Goal: Information Seeking & Learning: Learn about a topic

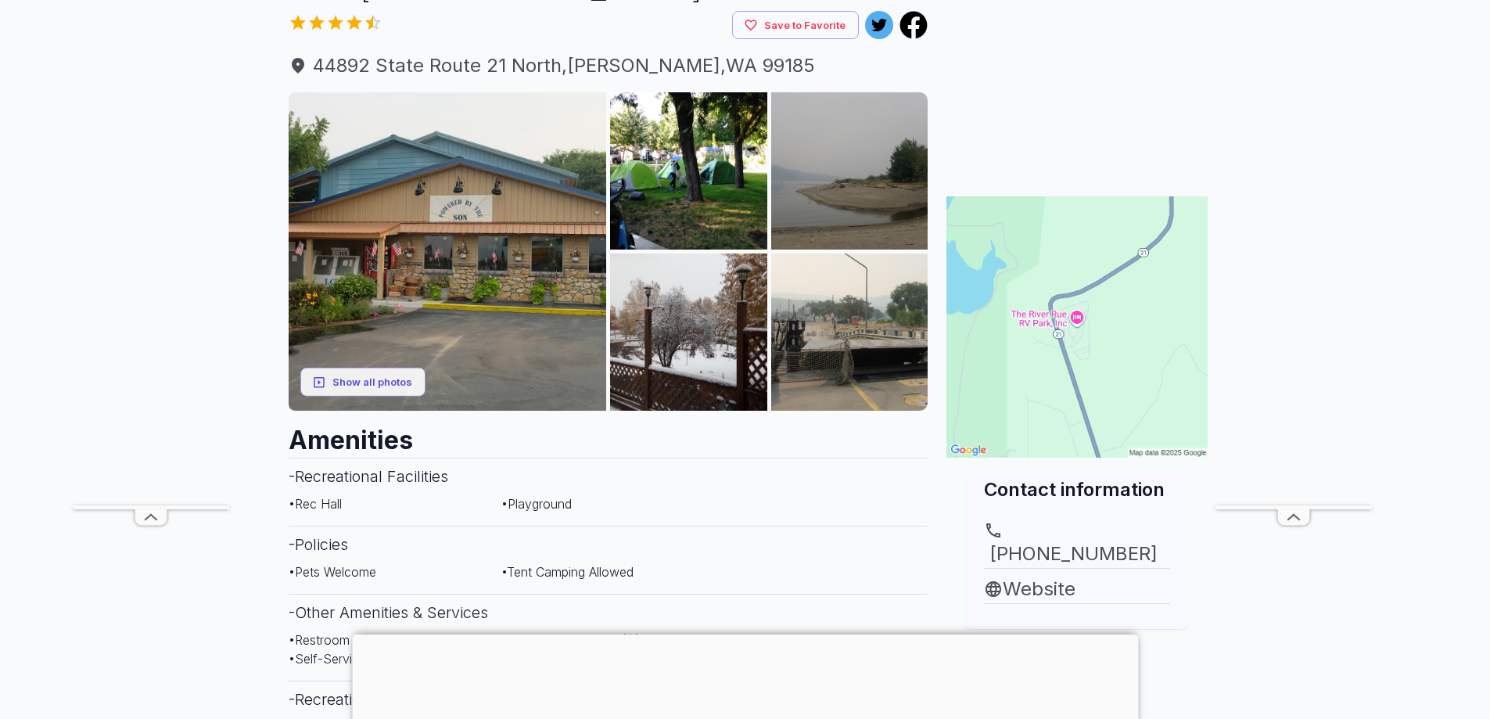
scroll to position [156, 0]
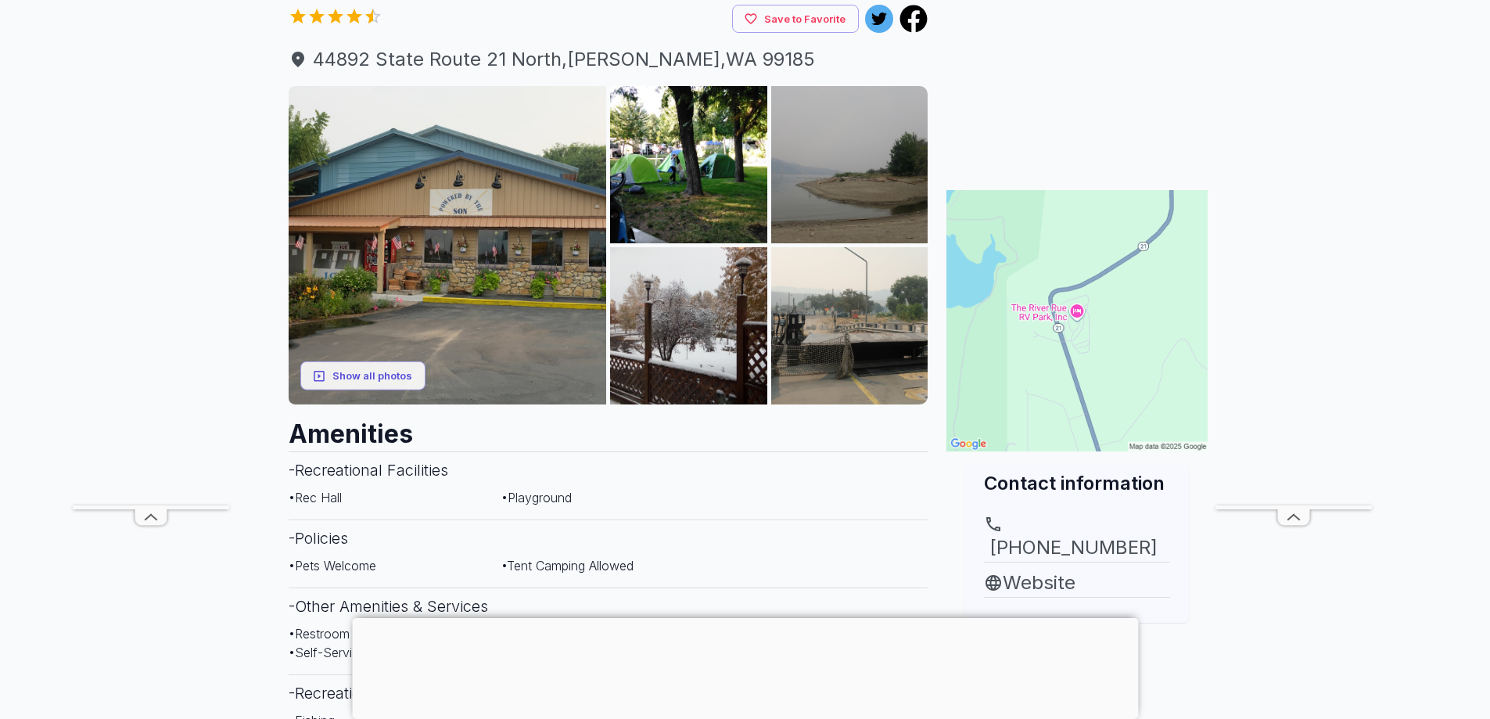
click at [746, 618] on div at bounding box center [745, 618] width 786 height 0
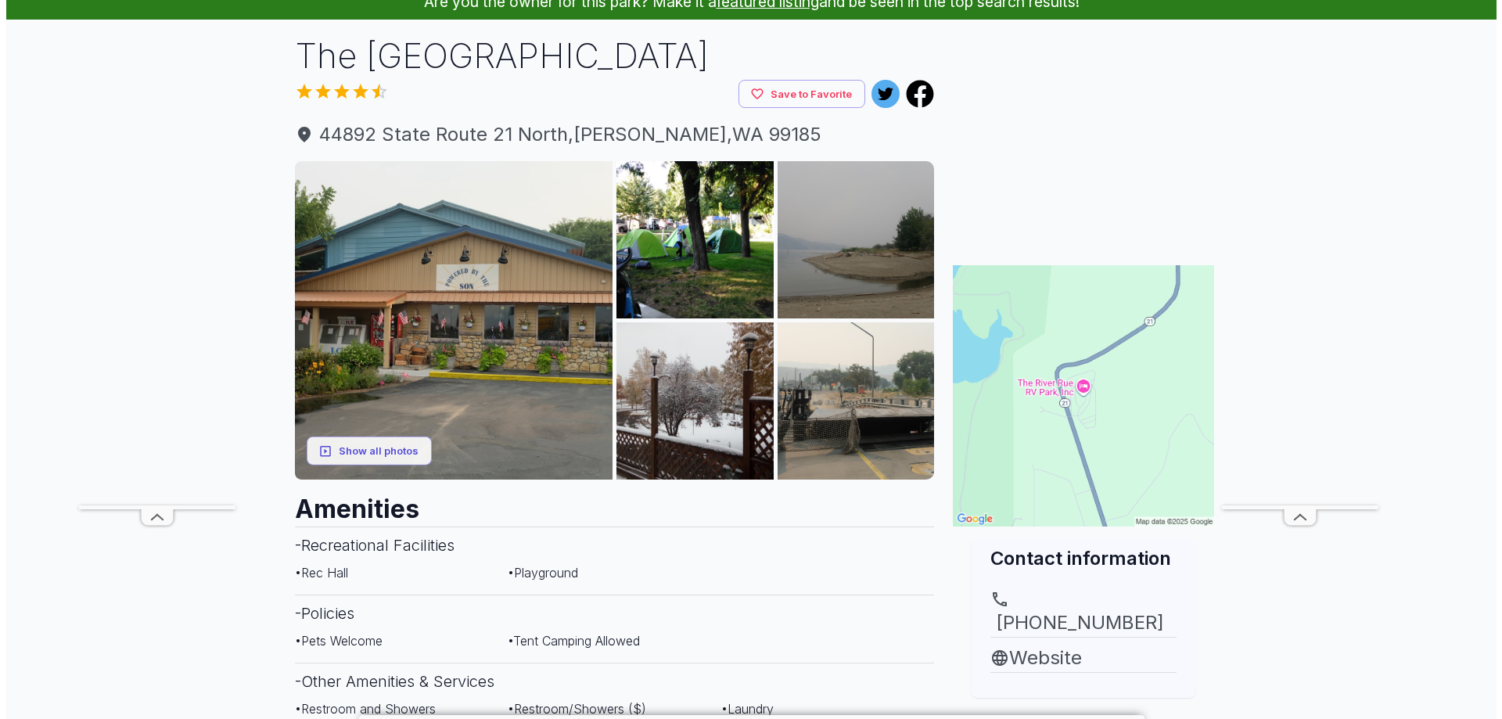
scroll to position [0, 0]
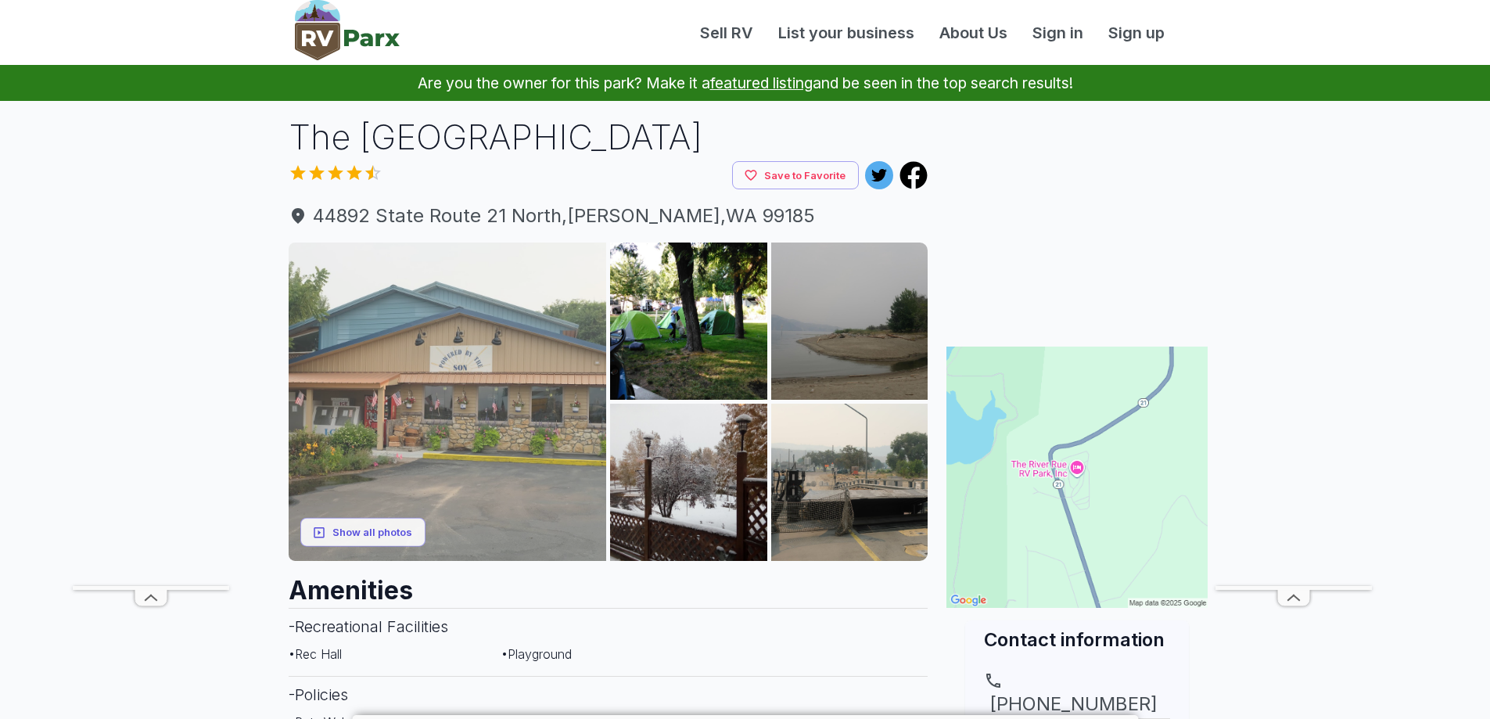
click at [497, 343] on img at bounding box center [448, 402] width 318 height 318
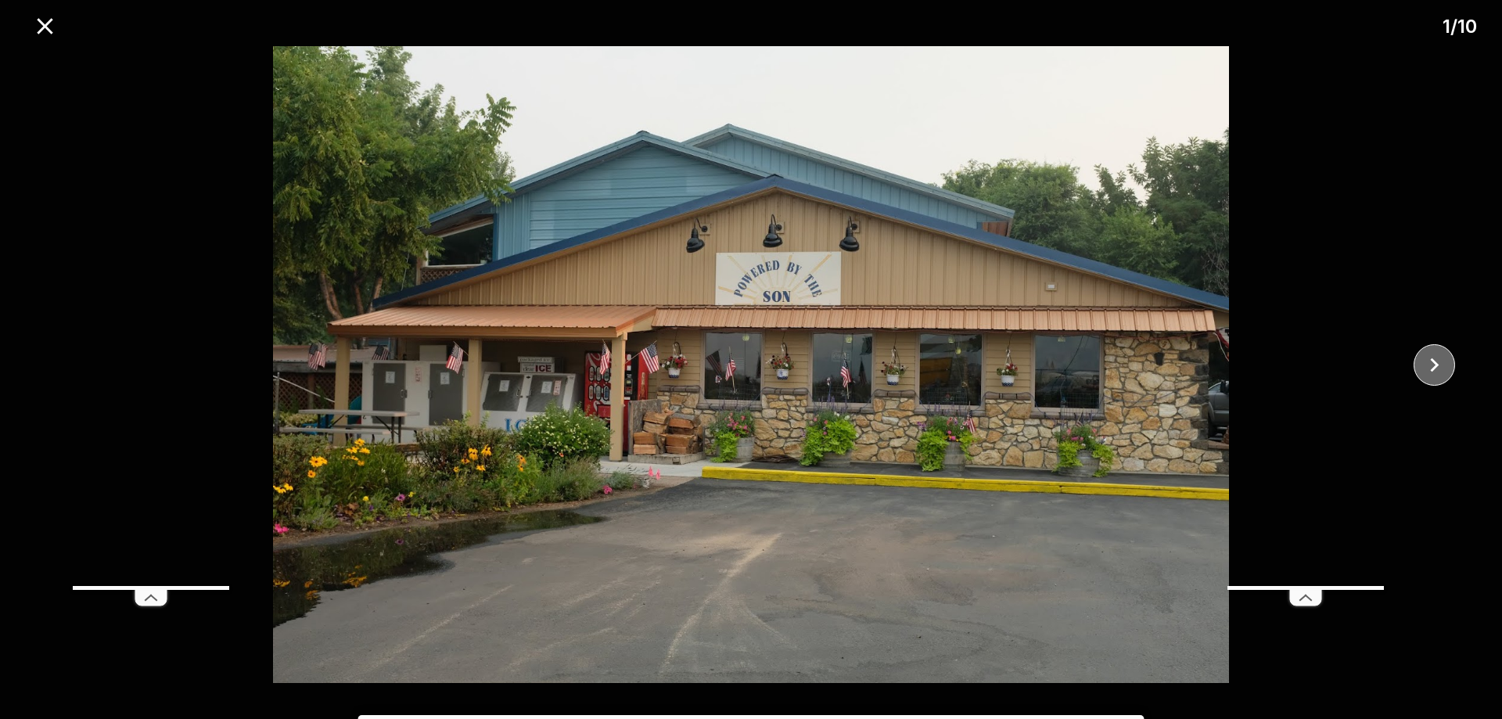
click at [1449, 366] on button "close" at bounding box center [1434, 364] width 41 height 41
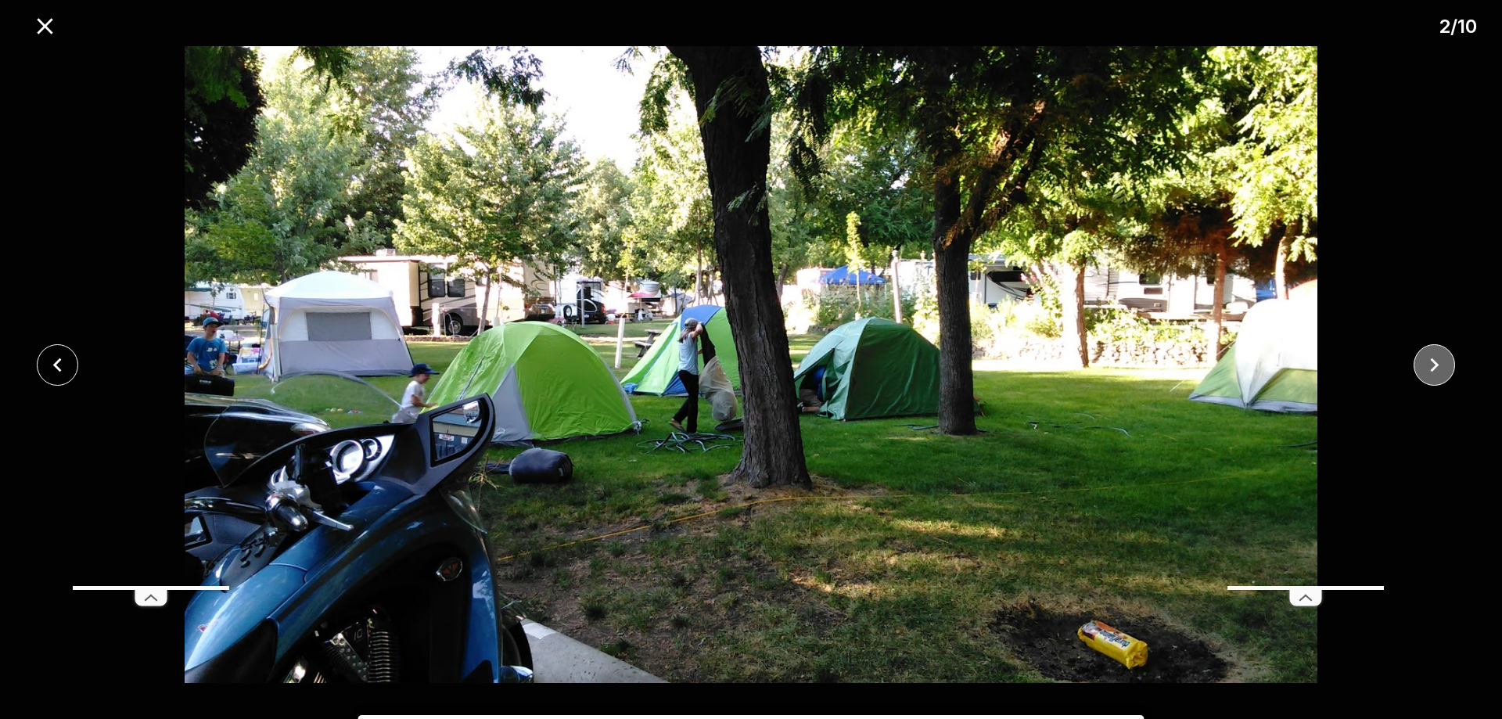
click at [1449, 366] on button "close" at bounding box center [1434, 364] width 41 height 41
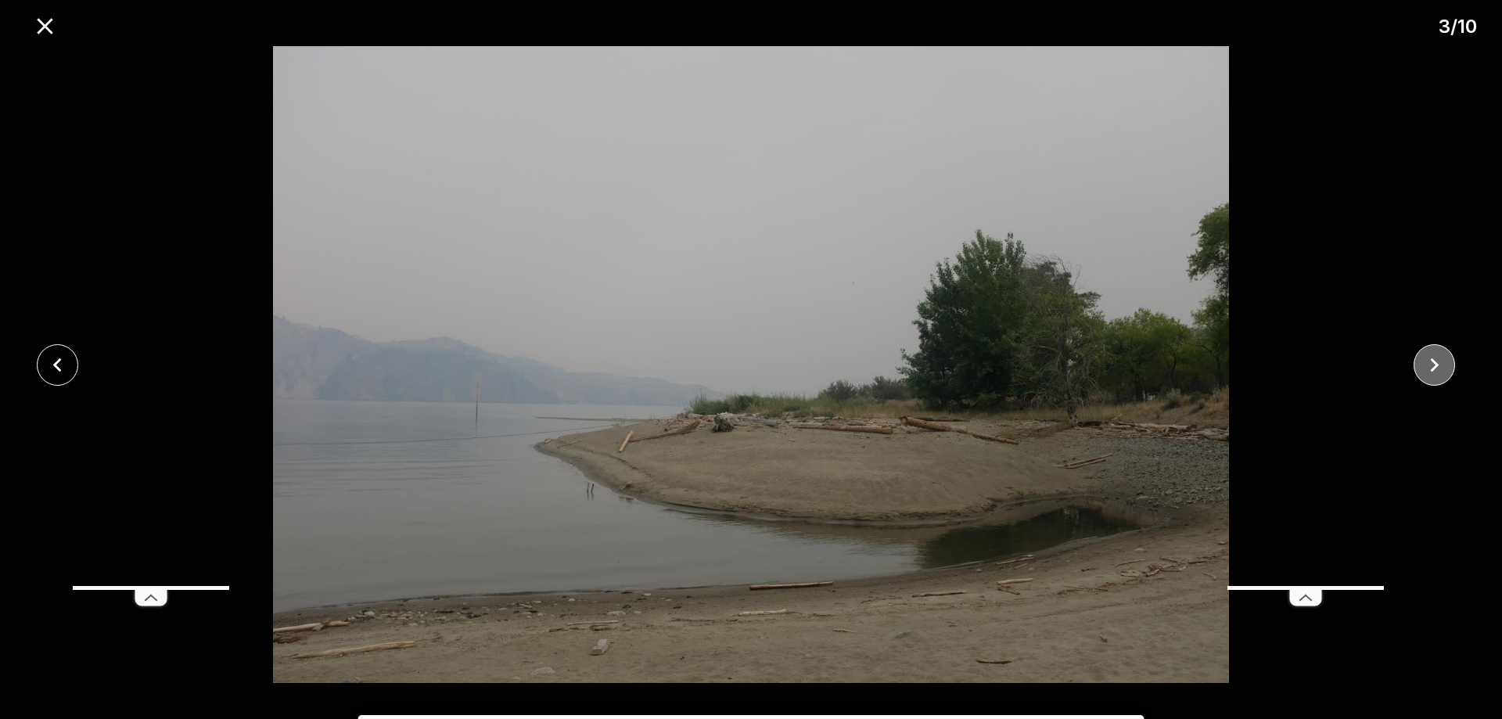
click at [1449, 366] on button "close" at bounding box center [1434, 364] width 41 height 41
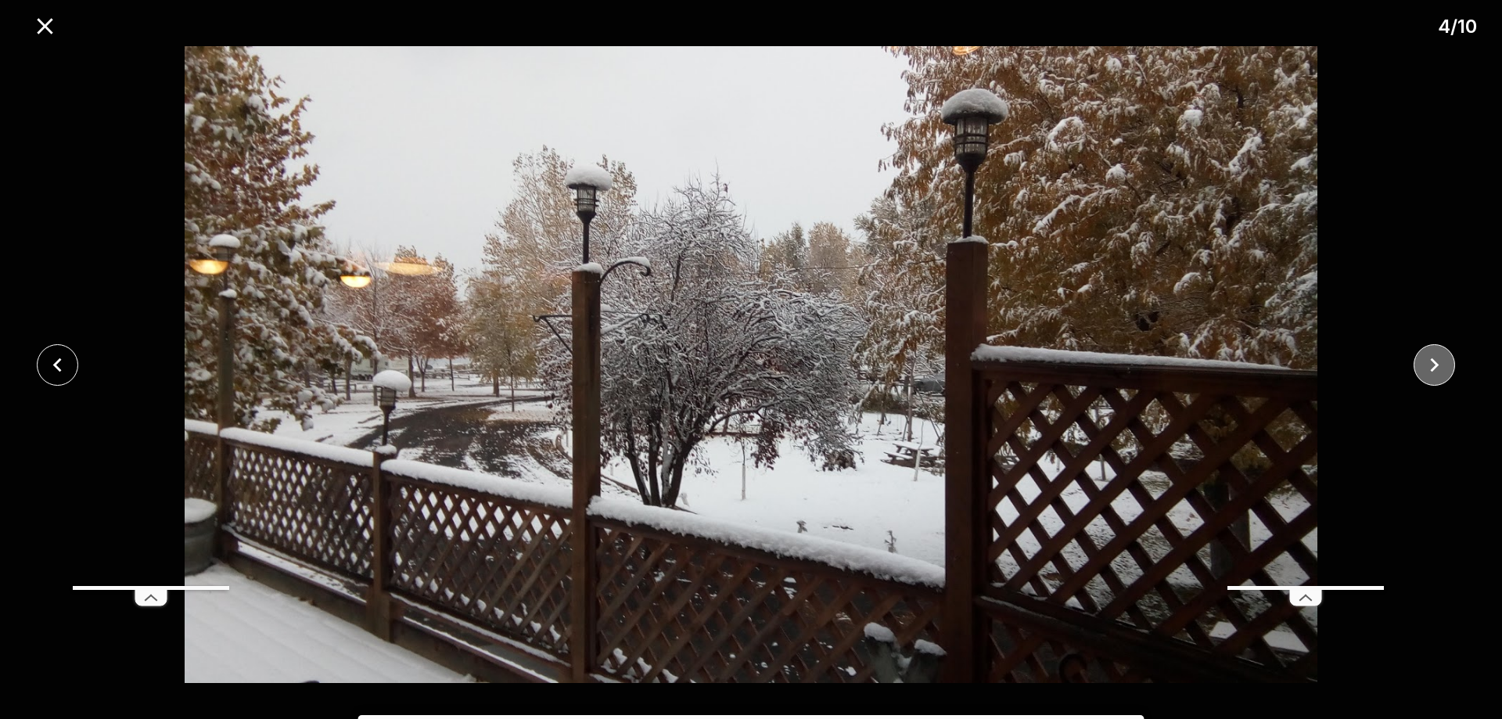
click at [1449, 366] on button "close" at bounding box center [1434, 364] width 41 height 41
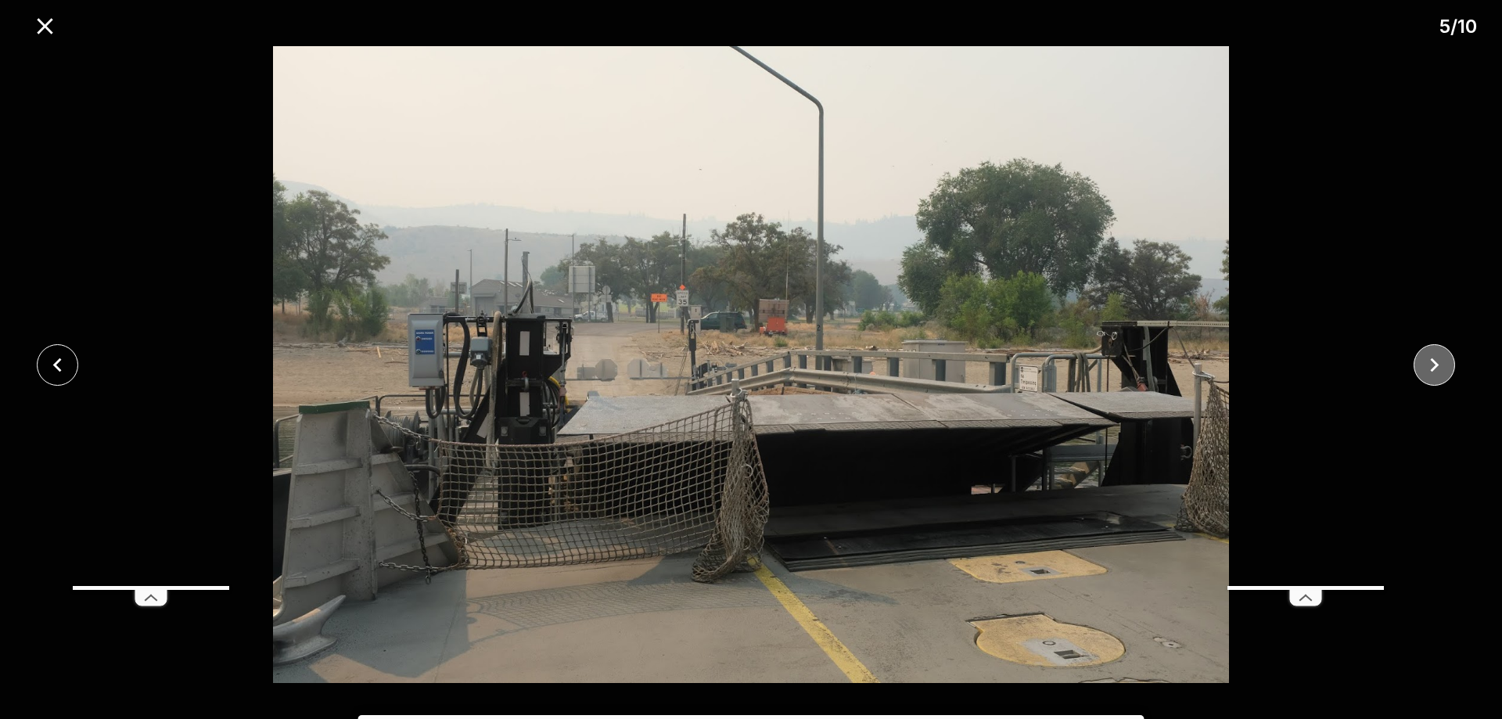
click at [1453, 365] on button "close" at bounding box center [1434, 364] width 41 height 41
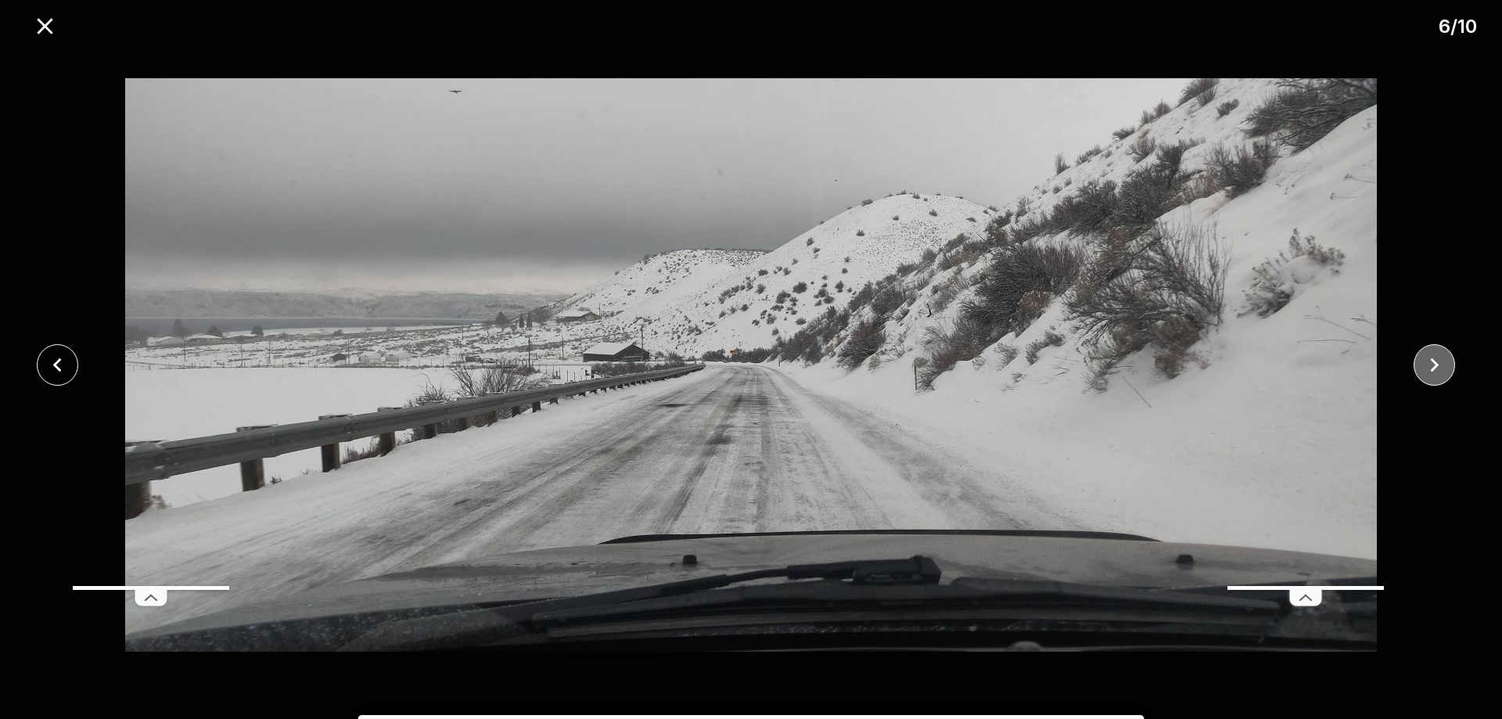
click at [1444, 366] on icon "close" at bounding box center [1434, 364] width 27 height 27
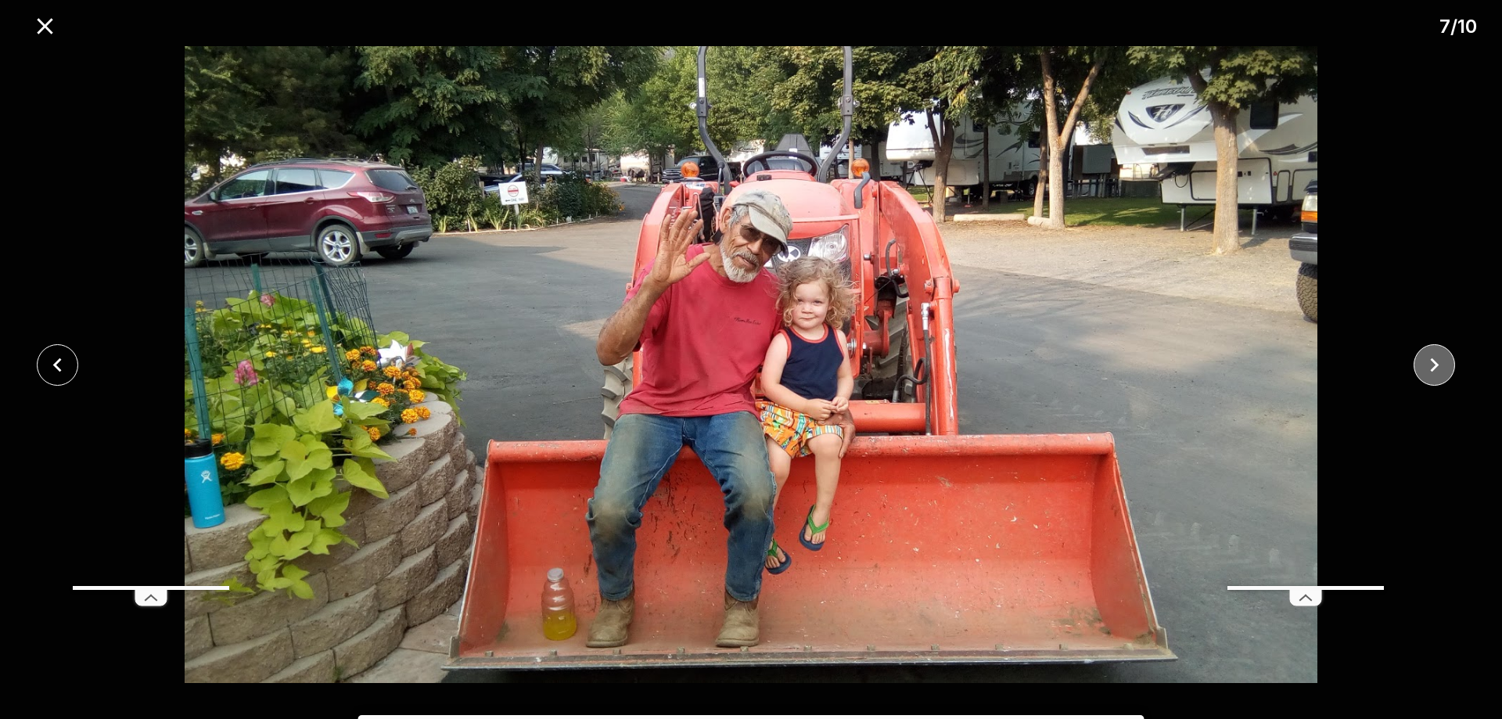
click at [1444, 366] on icon "close" at bounding box center [1434, 364] width 27 height 27
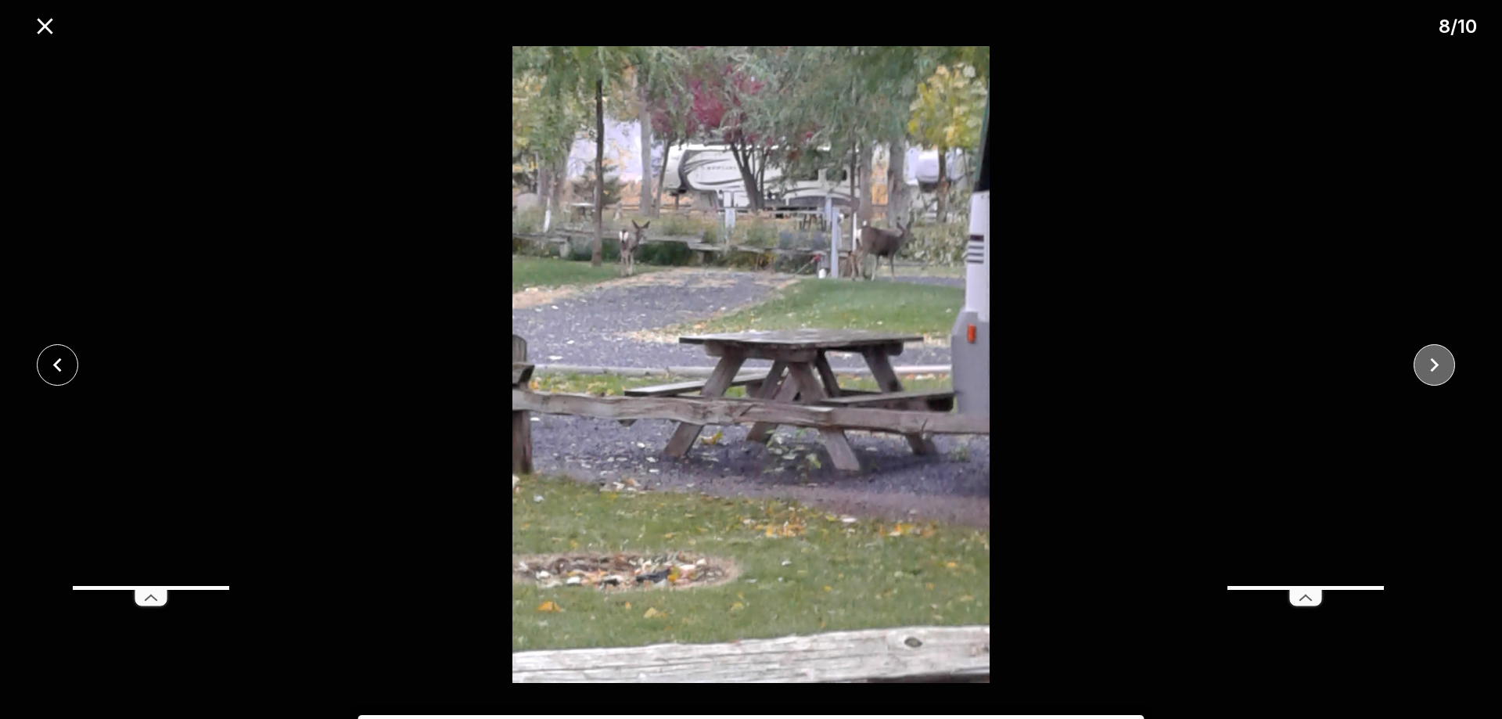
click at [1444, 366] on icon "close" at bounding box center [1434, 364] width 27 height 27
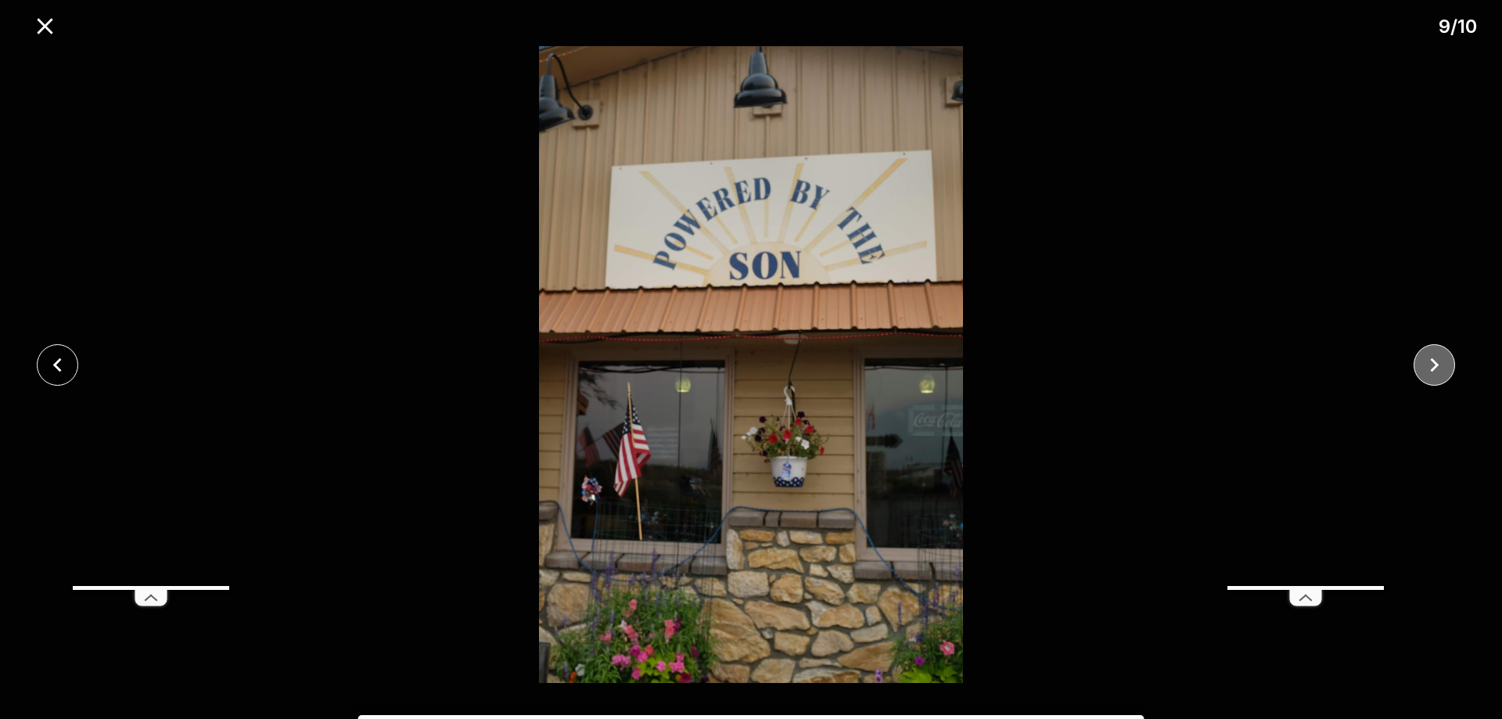
click at [1444, 366] on icon "close" at bounding box center [1434, 364] width 27 height 27
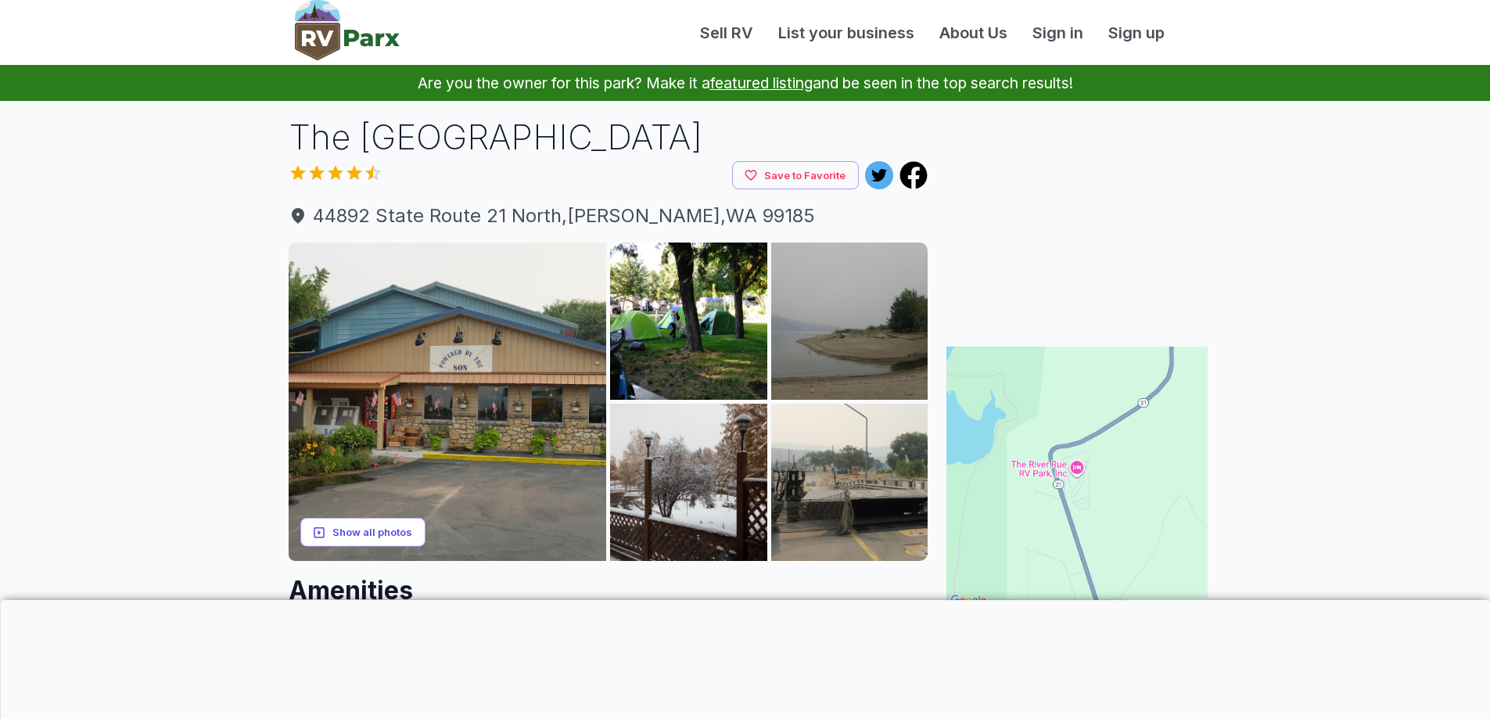
click at [366, 533] on button "Show all photos" at bounding box center [362, 532] width 125 height 29
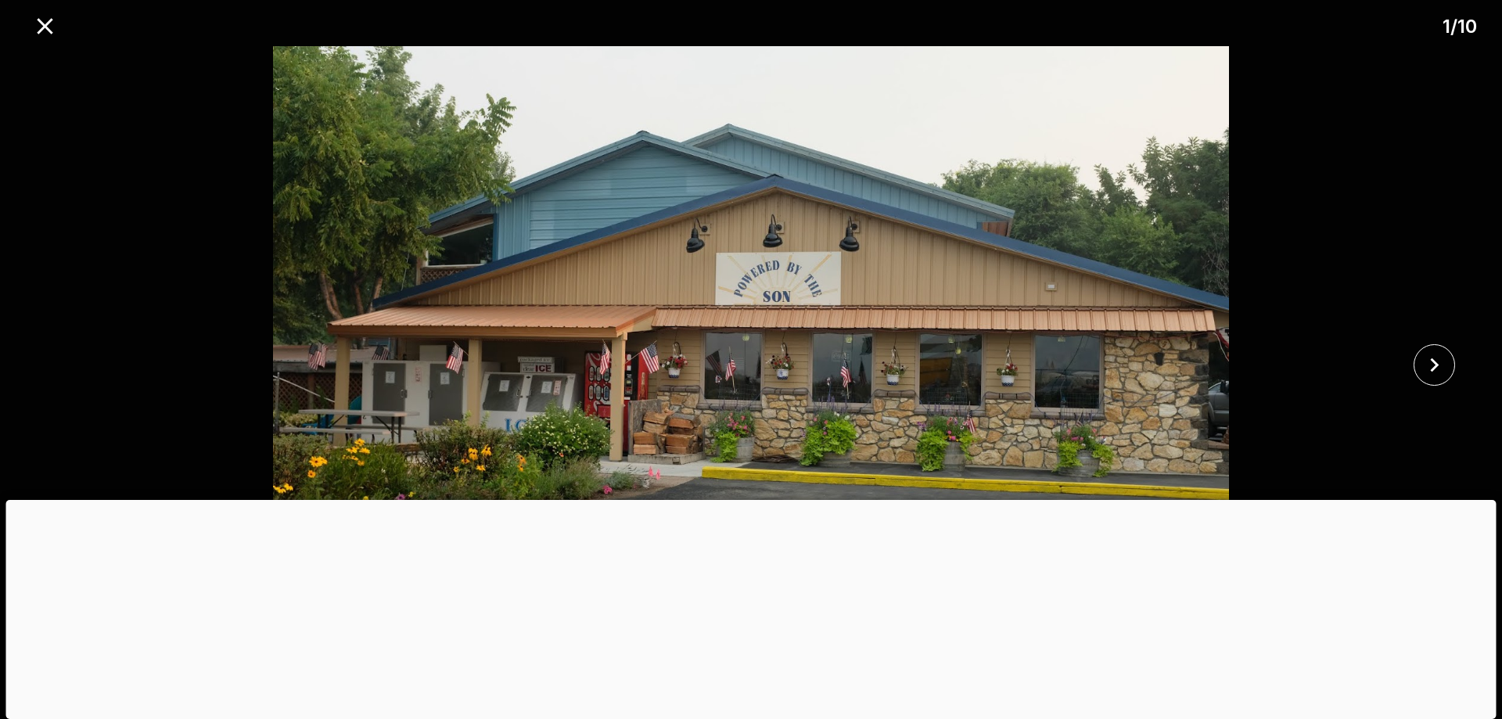
click at [750, 500] on div at bounding box center [751, 500] width 1490 height 0
click at [756, 500] on div at bounding box center [751, 500] width 1490 height 0
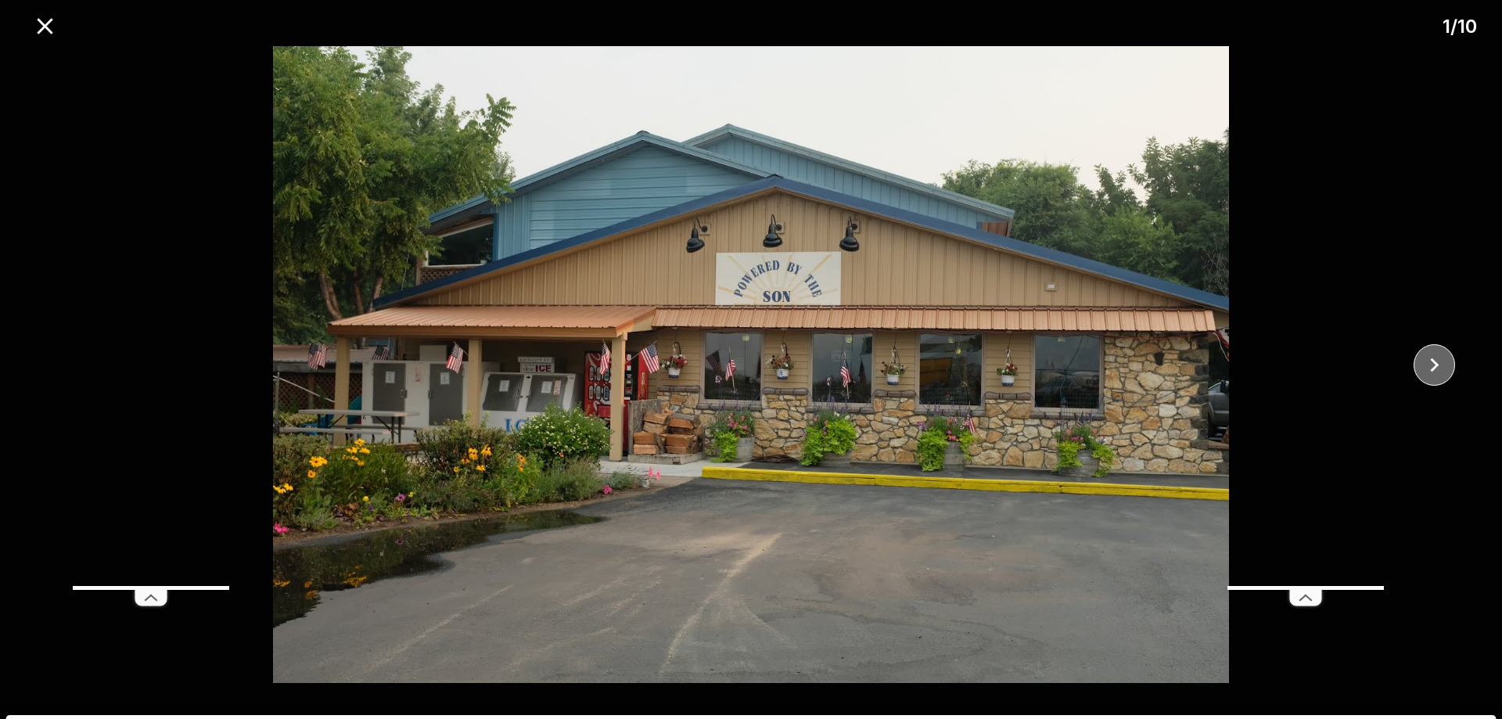
click at [1443, 378] on icon "close" at bounding box center [1434, 364] width 27 height 27
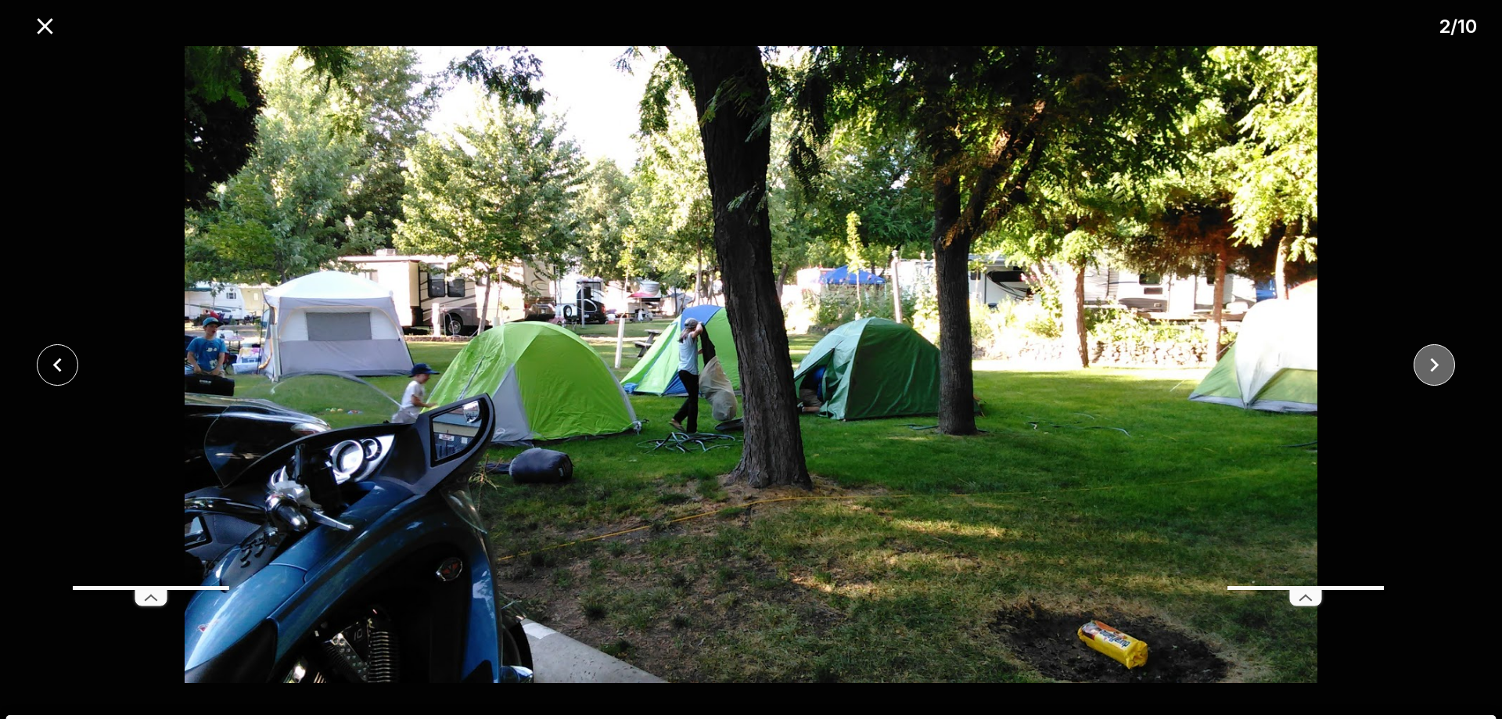
click at [1443, 378] on icon "close" at bounding box center [1434, 364] width 27 height 27
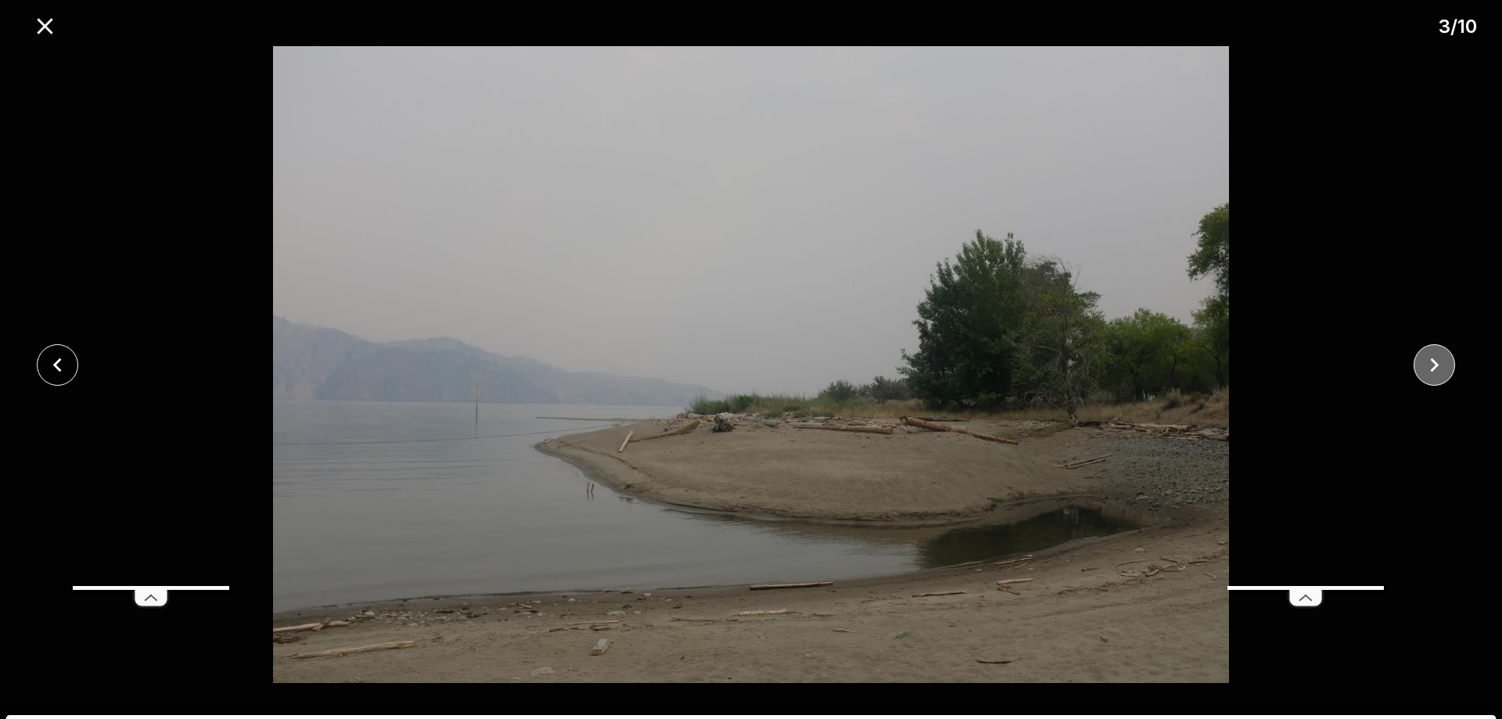
click at [1443, 378] on icon "close" at bounding box center [1434, 364] width 27 height 27
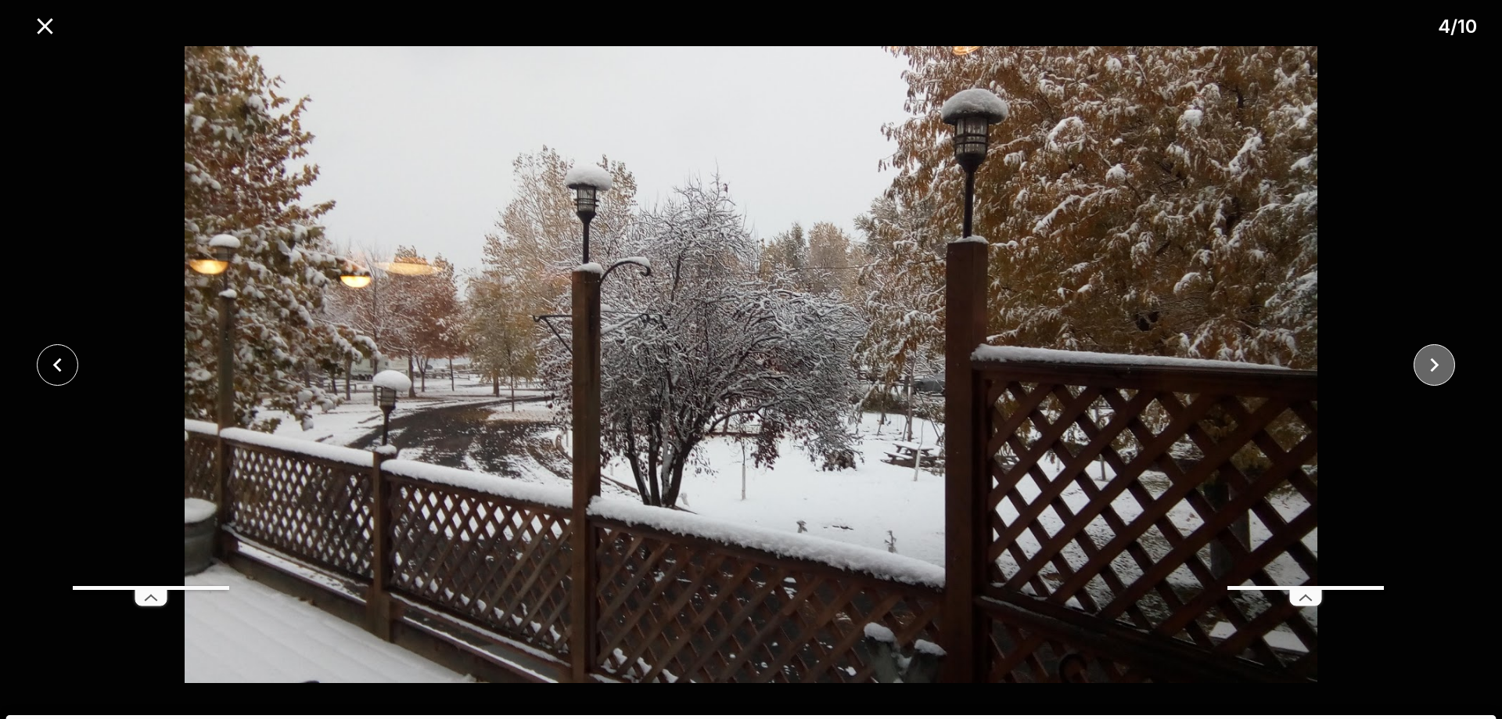
click at [1443, 378] on icon "close" at bounding box center [1434, 364] width 27 height 27
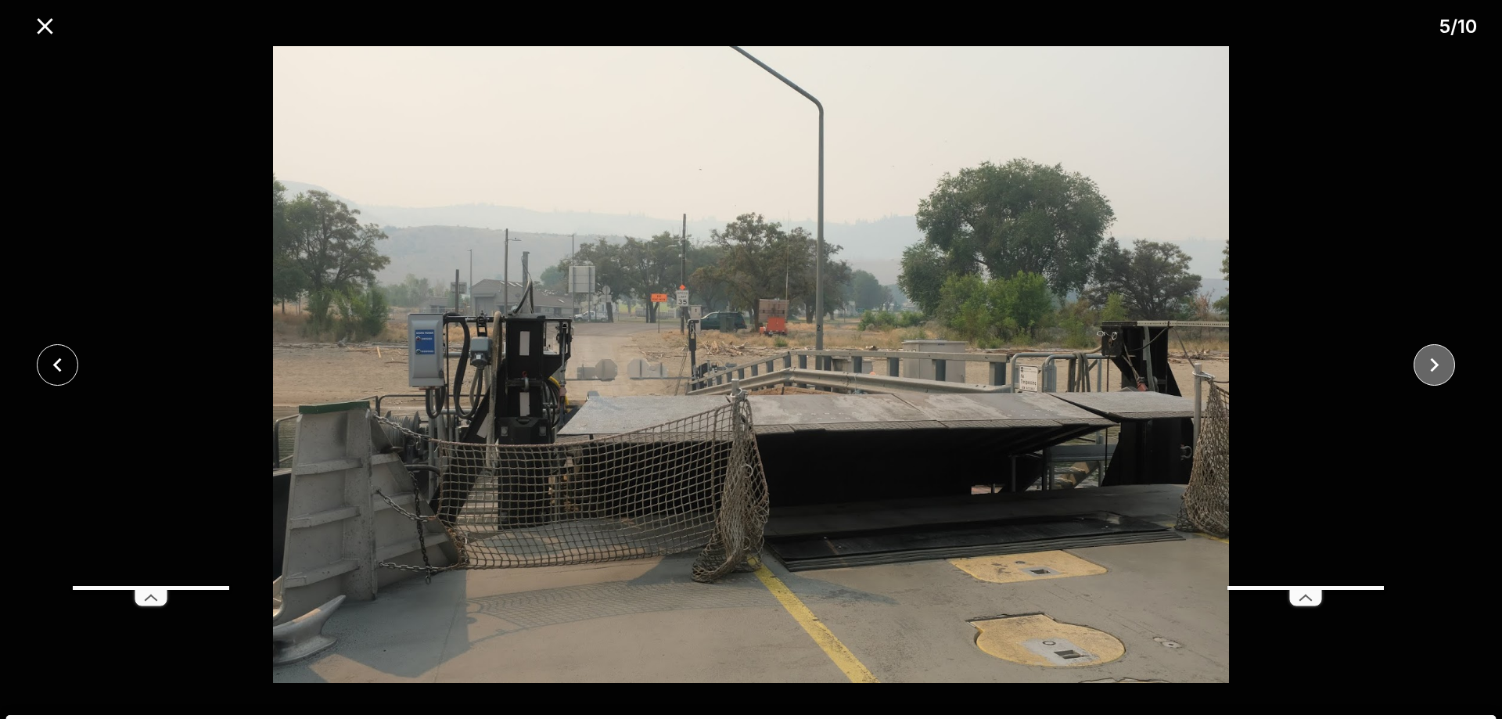
click at [1443, 378] on icon "close" at bounding box center [1434, 364] width 27 height 27
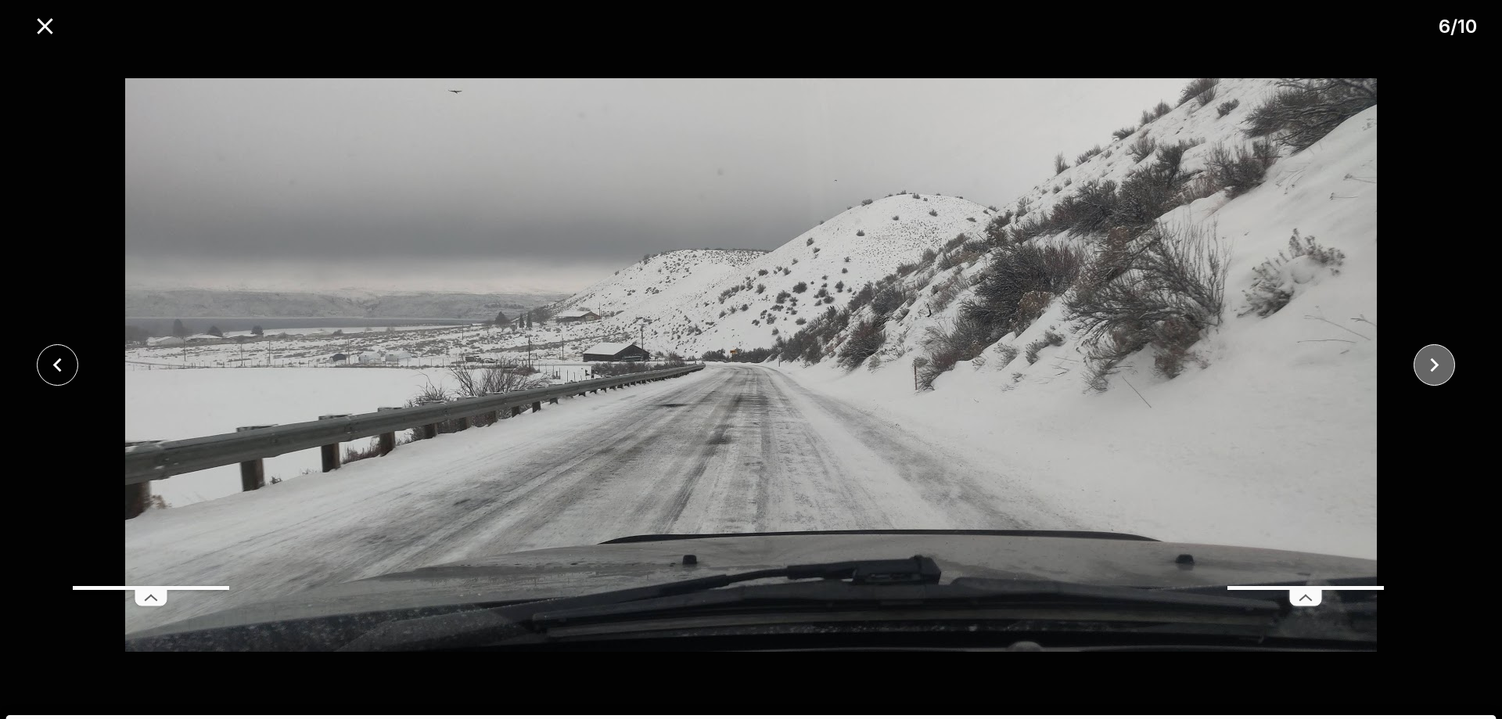
click at [1443, 378] on icon "close" at bounding box center [1434, 364] width 27 height 27
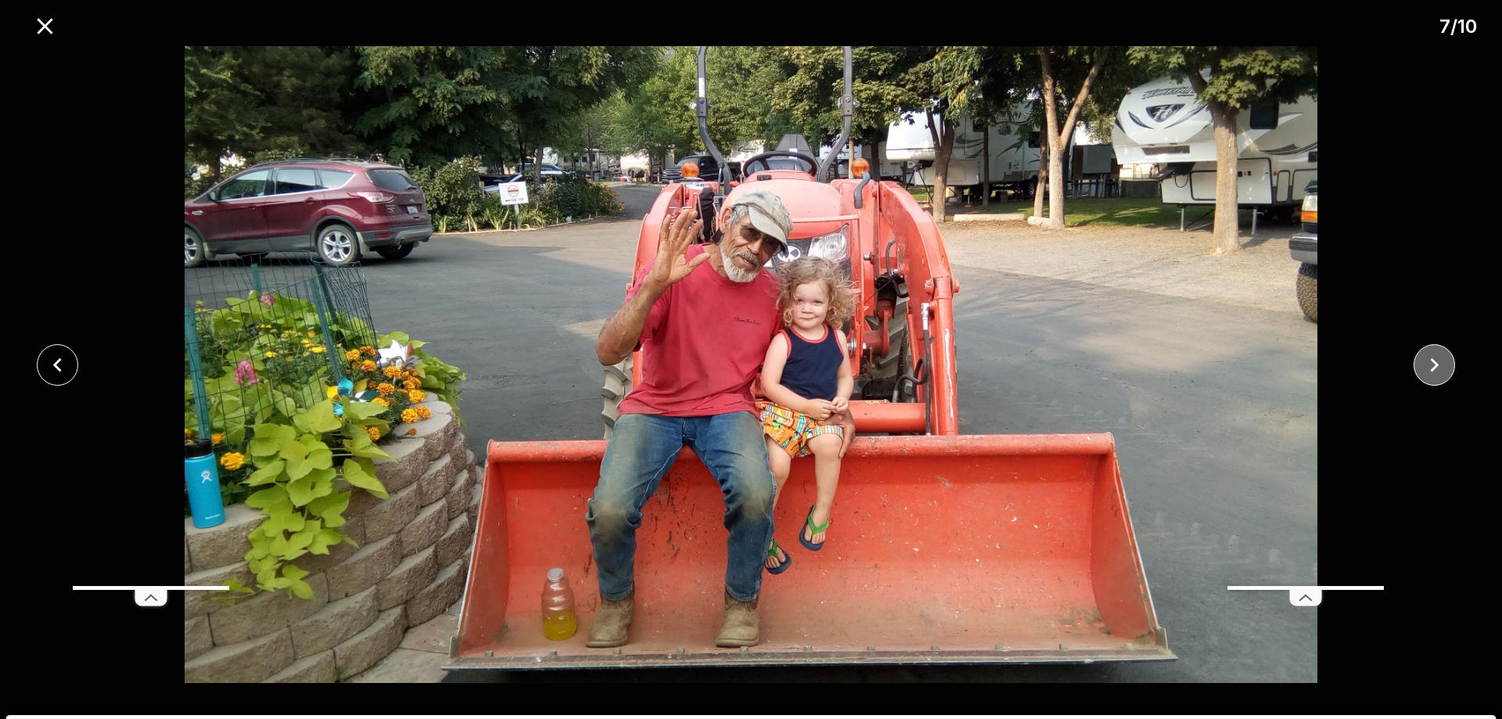
click at [1435, 365] on icon "close" at bounding box center [1435, 364] width 9 height 14
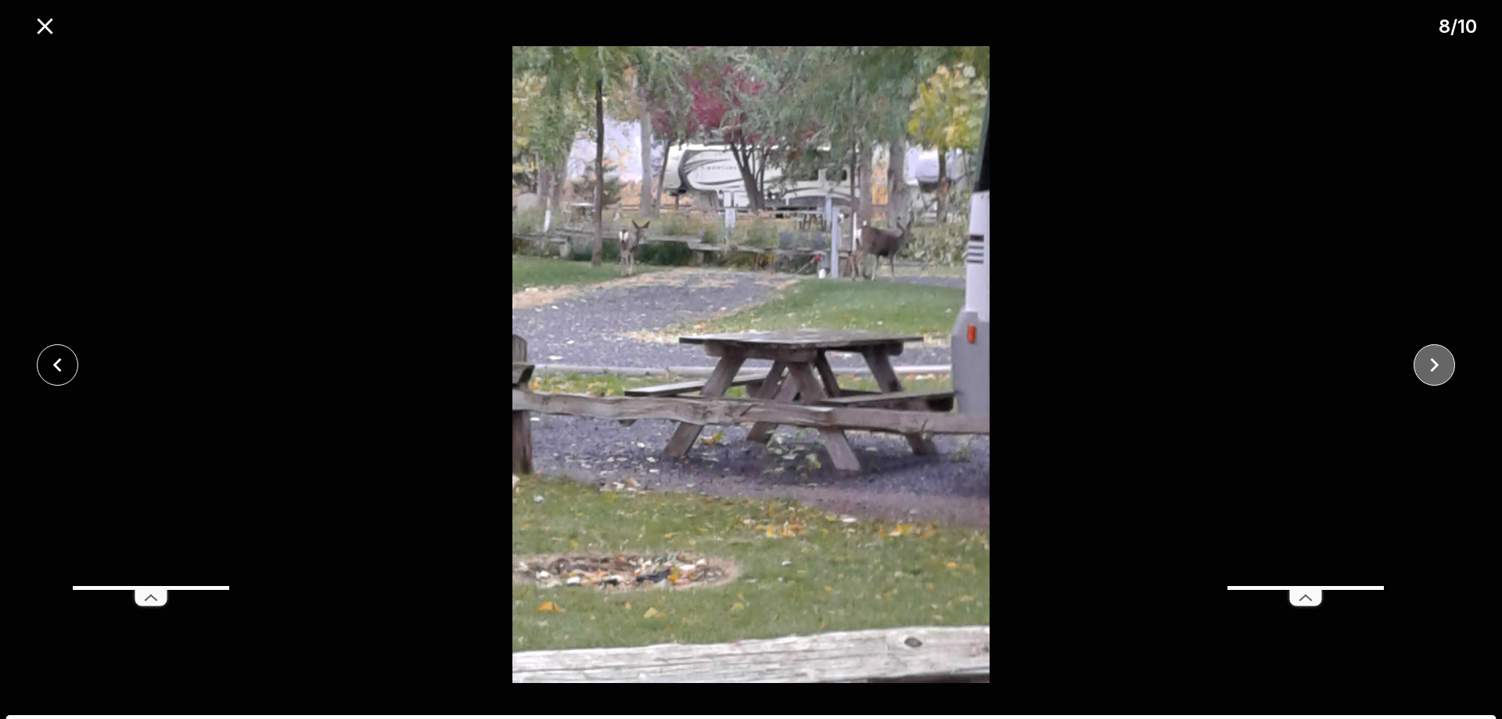
click at [1436, 356] on icon "close" at bounding box center [1434, 364] width 27 height 27
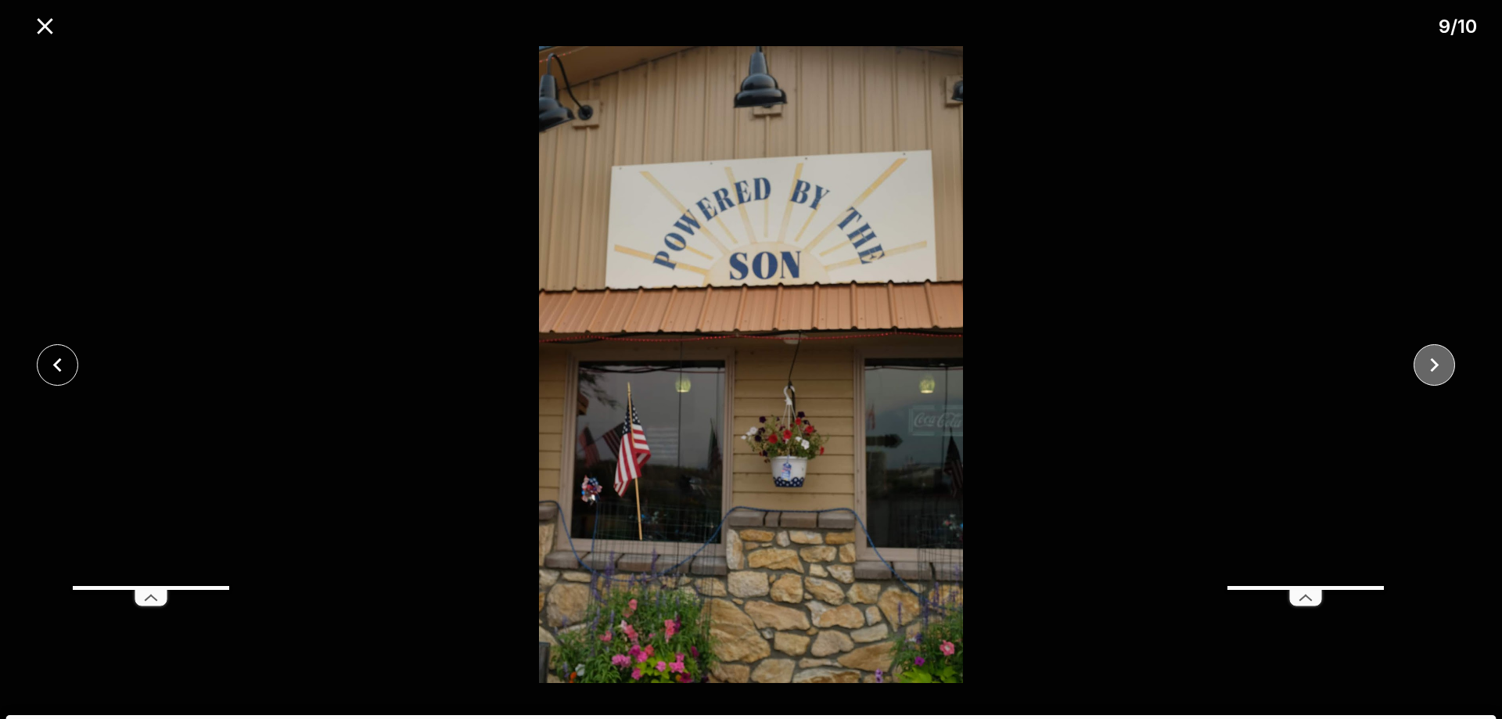
click at [1436, 356] on icon "close" at bounding box center [1434, 364] width 27 height 27
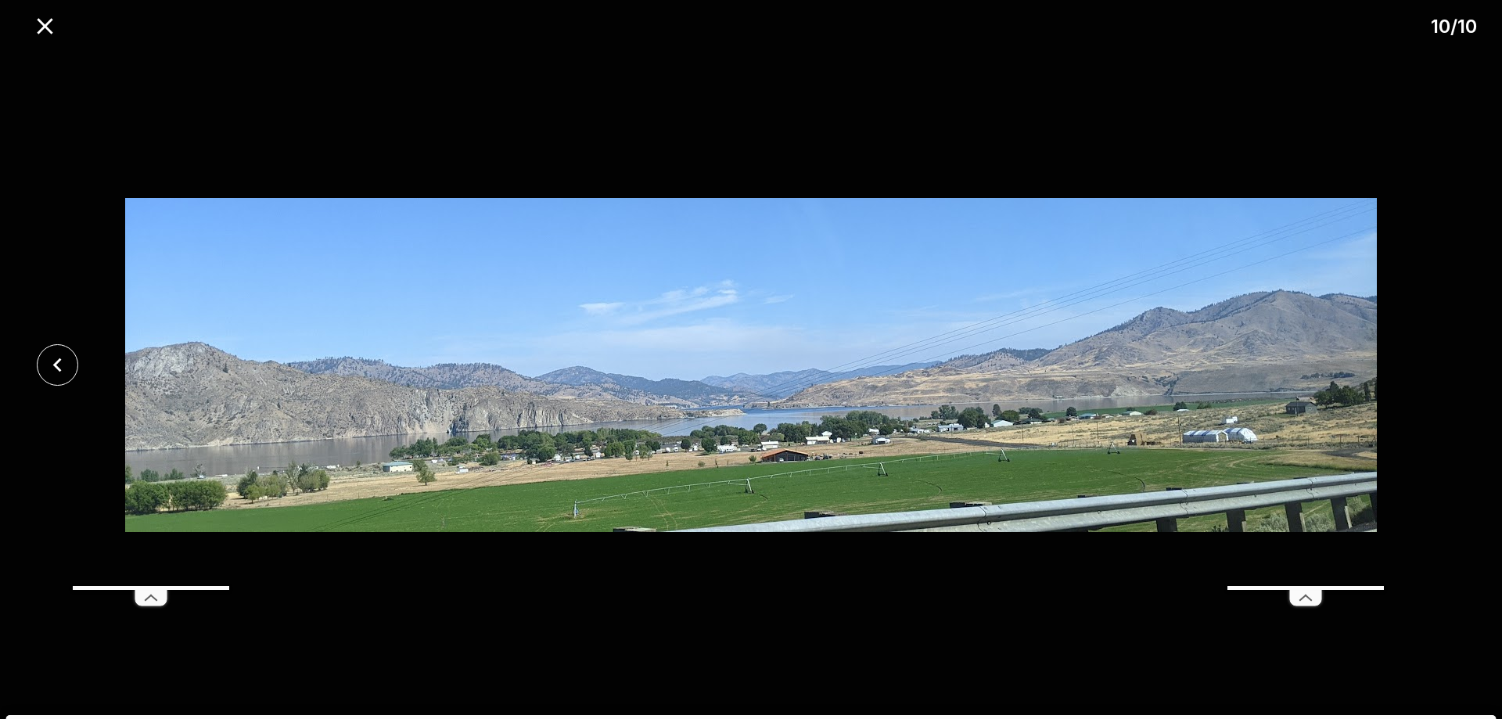
click at [1436, 356] on div at bounding box center [751, 364] width 1502 height 637
click at [47, 382] on button "close" at bounding box center [57, 364] width 41 height 41
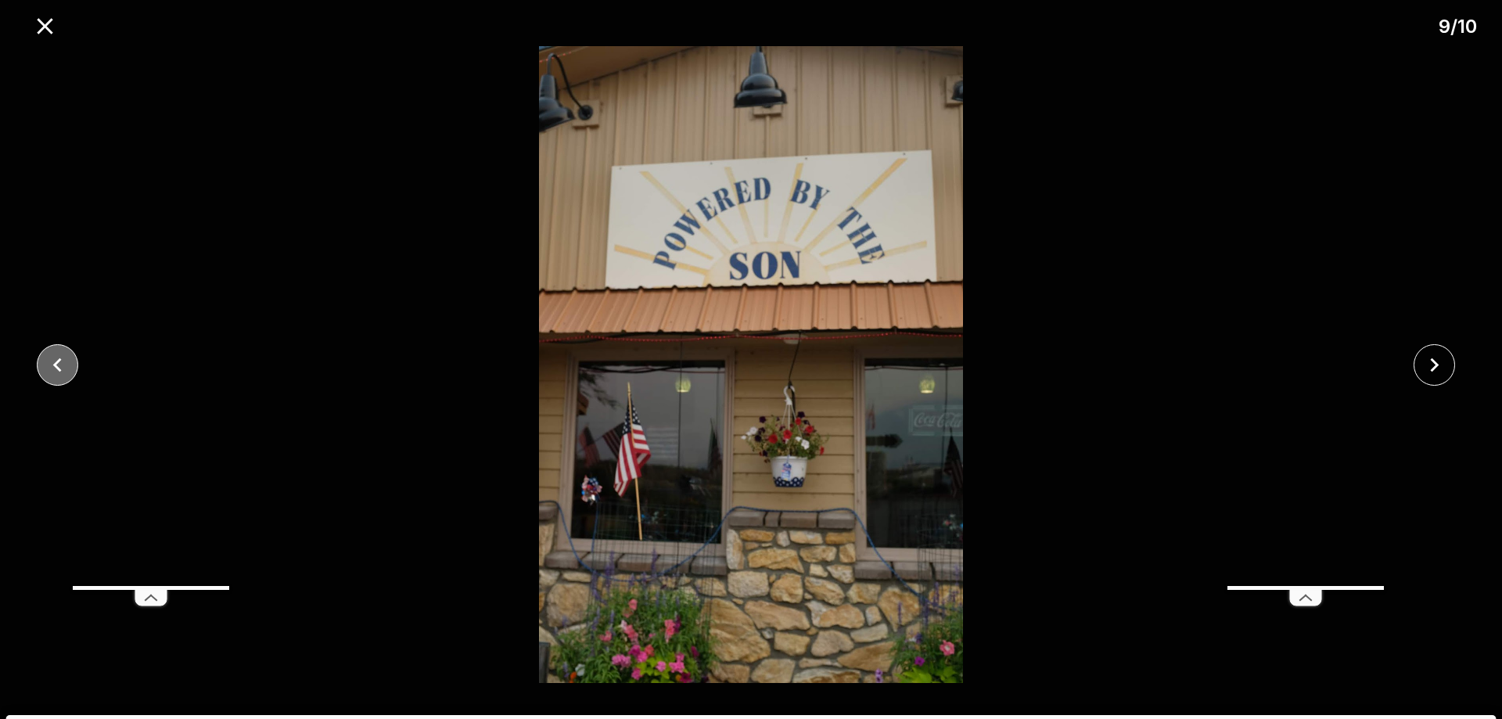
click at [47, 381] on button "close" at bounding box center [57, 364] width 41 height 41
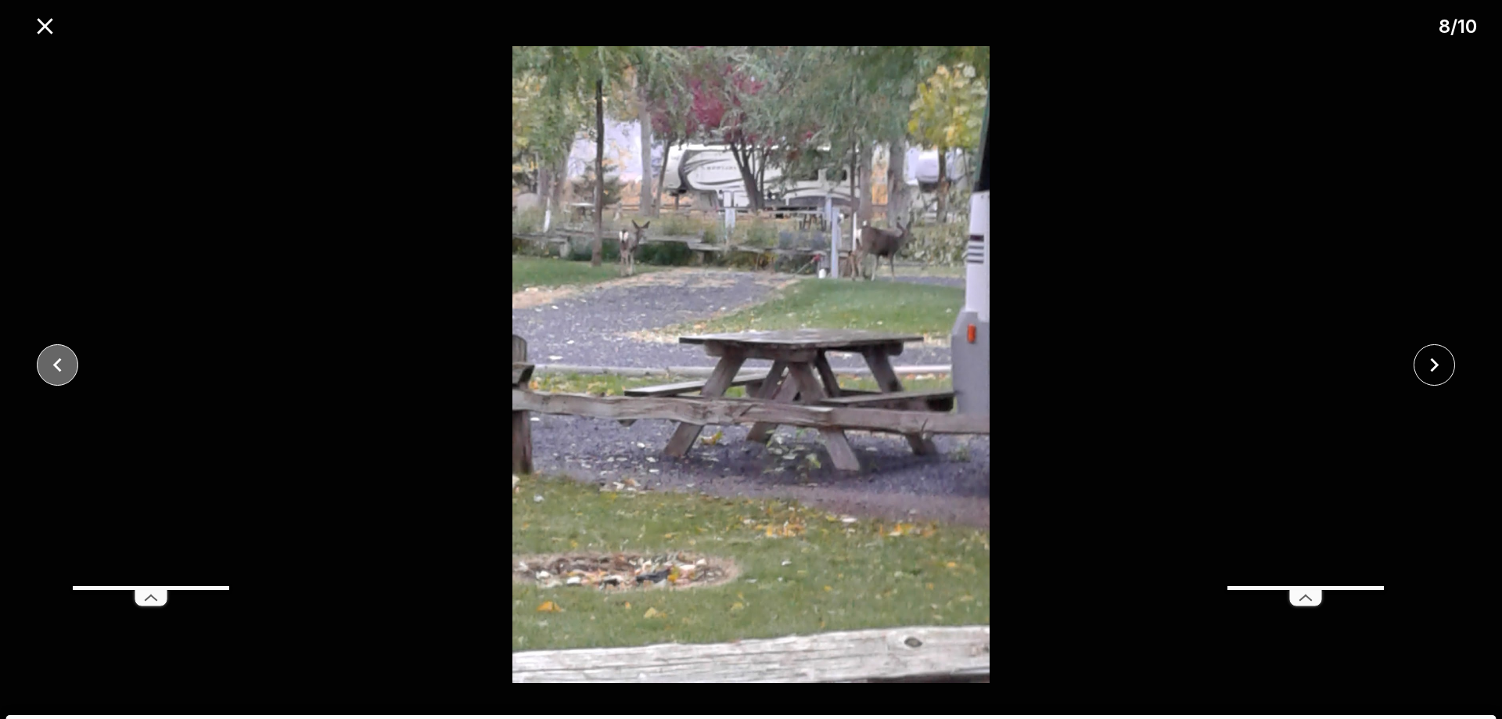
click at [47, 381] on button "close" at bounding box center [57, 364] width 41 height 41
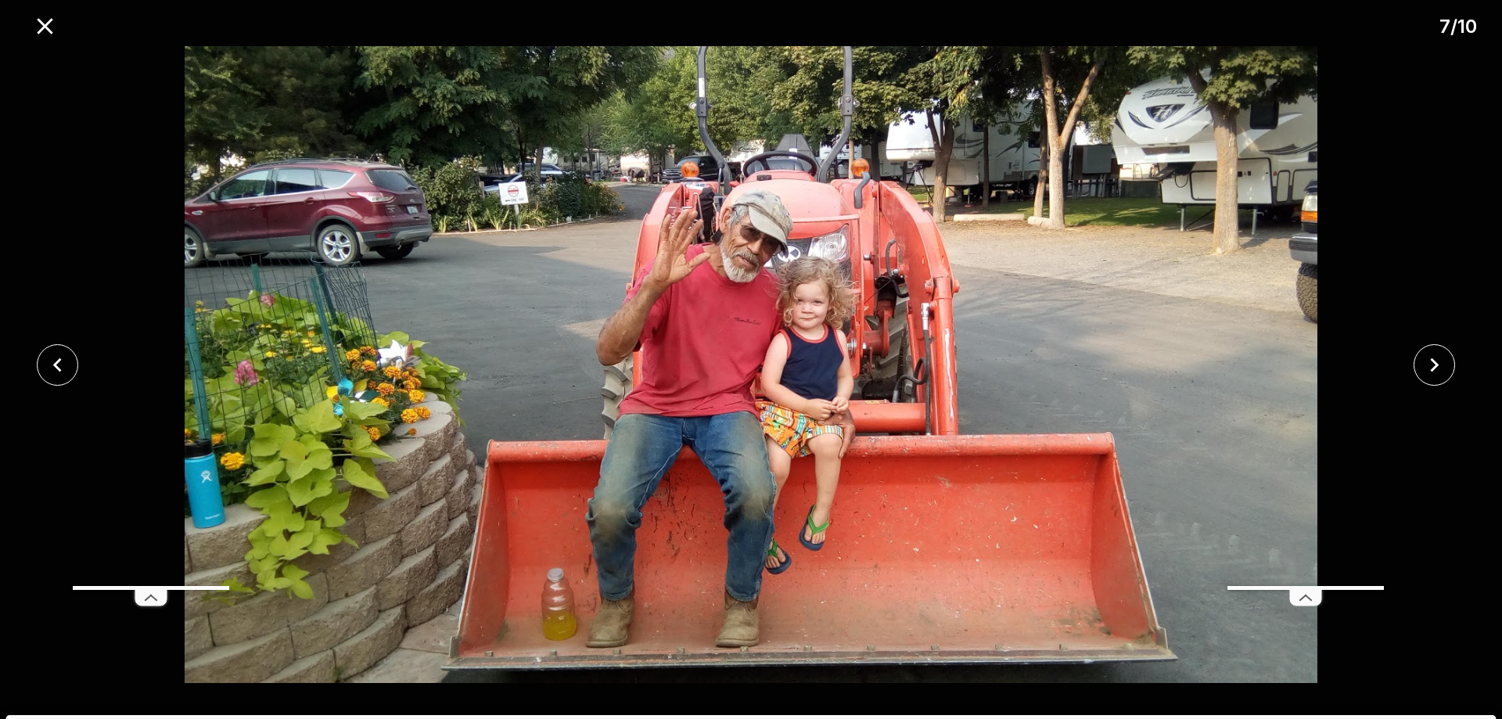
drag, startPoint x: 40, startPoint y: 27, endPoint x: 149, endPoint y: 132, distance: 151.0
click at [41, 28] on icon "close" at bounding box center [44, 26] width 27 height 27
